Goal: Information Seeking & Learning: Learn about a topic

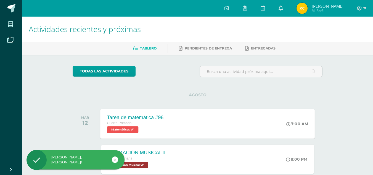
click at [179, 112] on div "Tarea de matemática #96 Cuarto Primaria Matemáticas 'A' 7:00 AM Tarea de matemá…" at bounding box center [207, 124] width 214 height 30
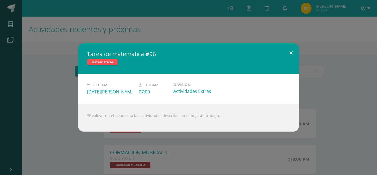
click at [291, 55] on button at bounding box center [291, 52] width 16 height 19
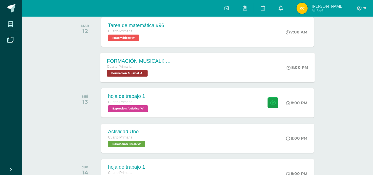
scroll to position [92, 0]
click at [202, 94] on div "hoja de trabajo 1 Cuarto Primaria Expresión Artística 'A' 8:00 PM hoja de traba…" at bounding box center [207, 102] width 212 height 29
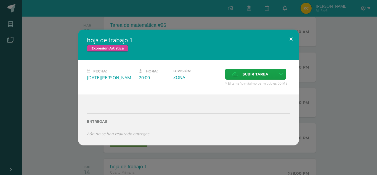
click at [292, 38] on button at bounding box center [291, 39] width 16 height 19
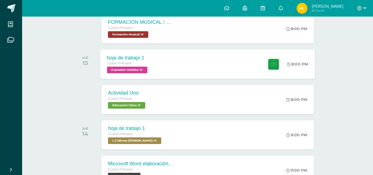
scroll to position [131, 0]
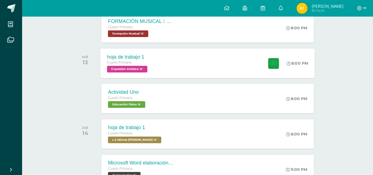
click at [239, 94] on div "Actividad Uno Cuarto Primaria Educación Física 'A' 8:00 PM Actividad Uno Educac…" at bounding box center [207, 98] width 212 height 29
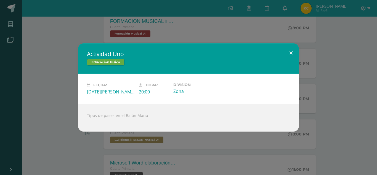
click at [292, 55] on button at bounding box center [291, 52] width 16 height 19
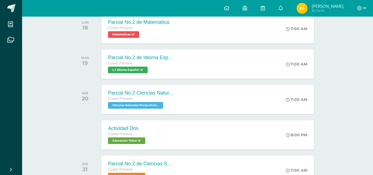
scroll to position [307, 0]
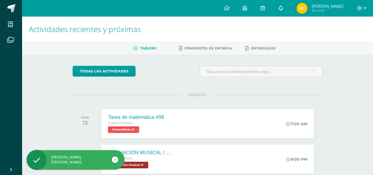
click at [289, 9] on link at bounding box center [281, 8] width 18 height 17
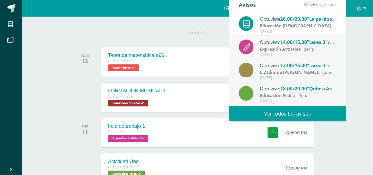
scroll to position [62, 0]
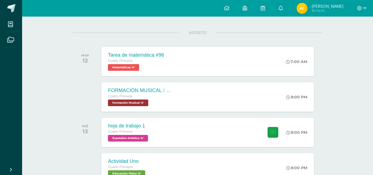
click at [191, 89] on div "FORMACIÓN MUSICAL  EJERCICIO RITMICO Cuarto Primaria Formación Musical 'A' 8:0…" at bounding box center [207, 96] width 212 height 29
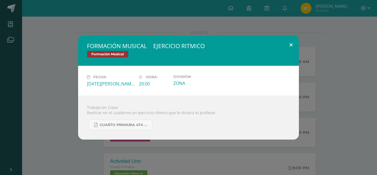
click at [296, 42] on button at bounding box center [291, 44] width 16 height 19
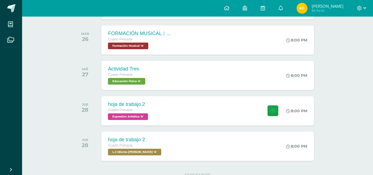
scroll to position [567, 0]
